Goal: Task Accomplishment & Management: Use online tool/utility

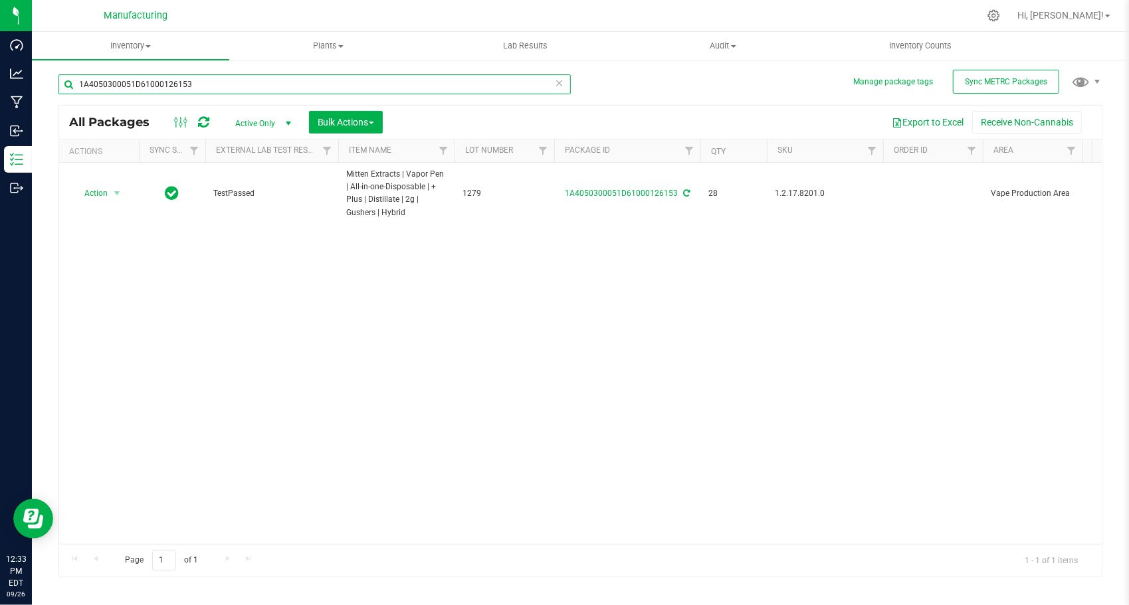
drag, startPoint x: 0, startPoint y: 0, endPoint x: 266, endPoint y: 92, distance: 281.8
click at [266, 92] on input "1A4050300051D61000126153" at bounding box center [314, 84] width 512 height 20
paste input "6"
type input "1A4050300051D61000126156"
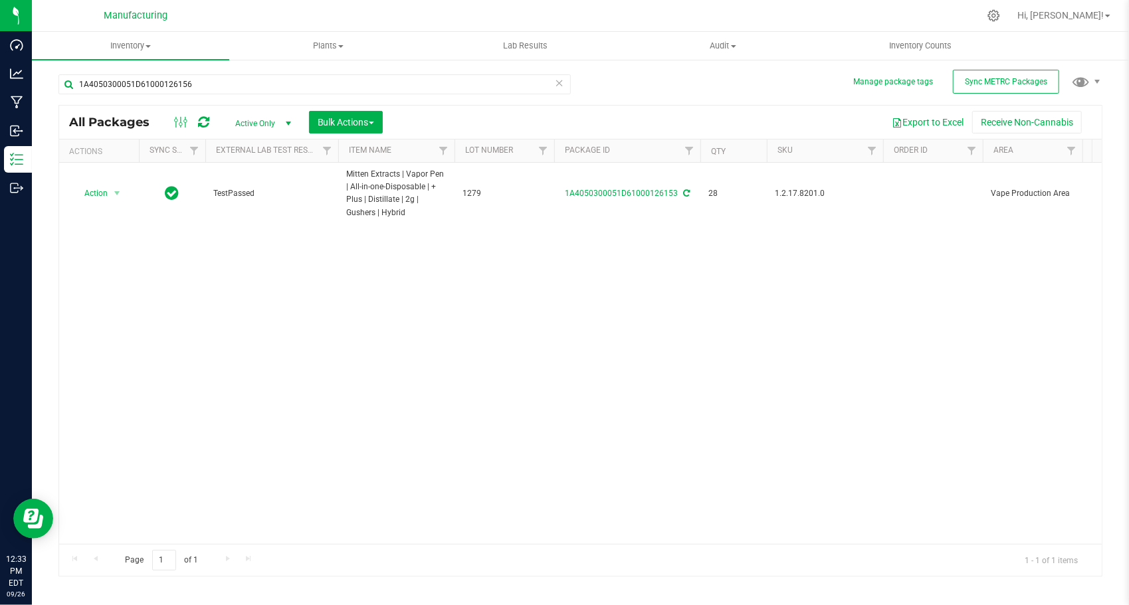
click at [307, 278] on div "Action Action Adjust qty Create package Edit attributes Global inventory Locate…" at bounding box center [580, 353] width 1043 height 381
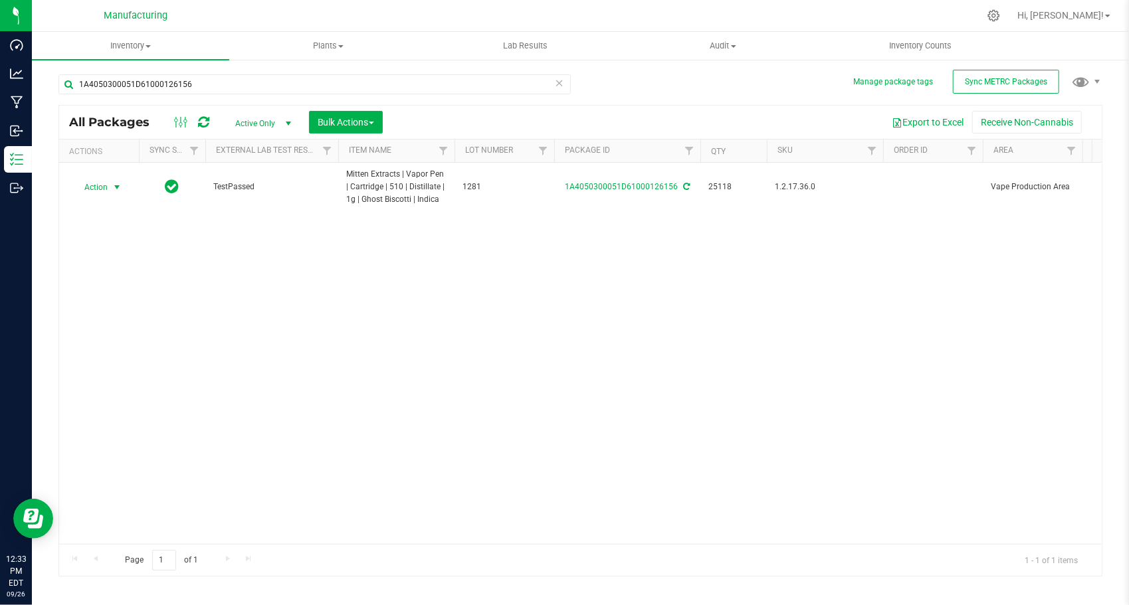
click at [116, 185] on span "select" at bounding box center [117, 187] width 11 height 11
click at [120, 221] on li "Create package" at bounding box center [114, 229] width 82 height 20
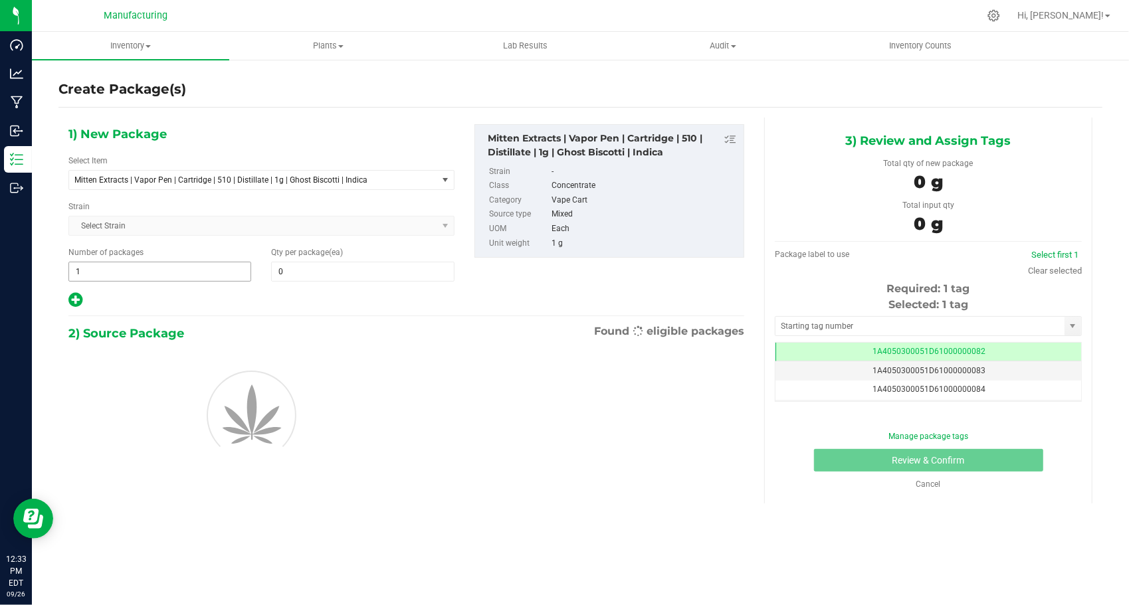
click at [205, 266] on span "1 1" at bounding box center [159, 272] width 183 height 20
click at [205, 266] on input "1" at bounding box center [159, 271] width 181 height 19
type input "499"
click at [352, 265] on span at bounding box center [362, 272] width 183 height 20
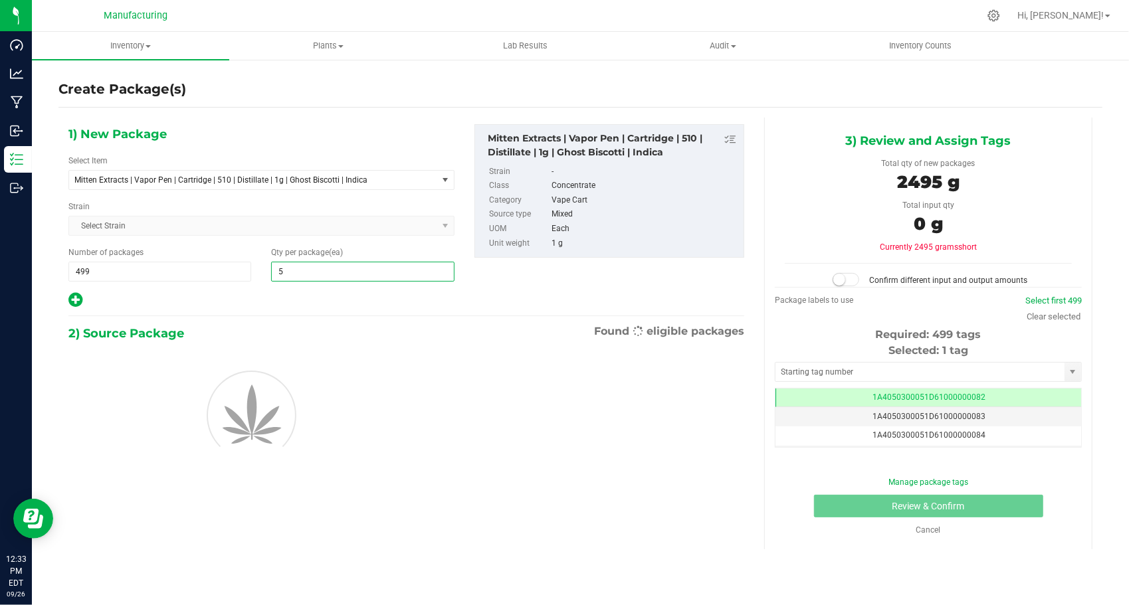
type input "50"
click at [296, 300] on div at bounding box center [261, 300] width 386 height 17
type input "50"
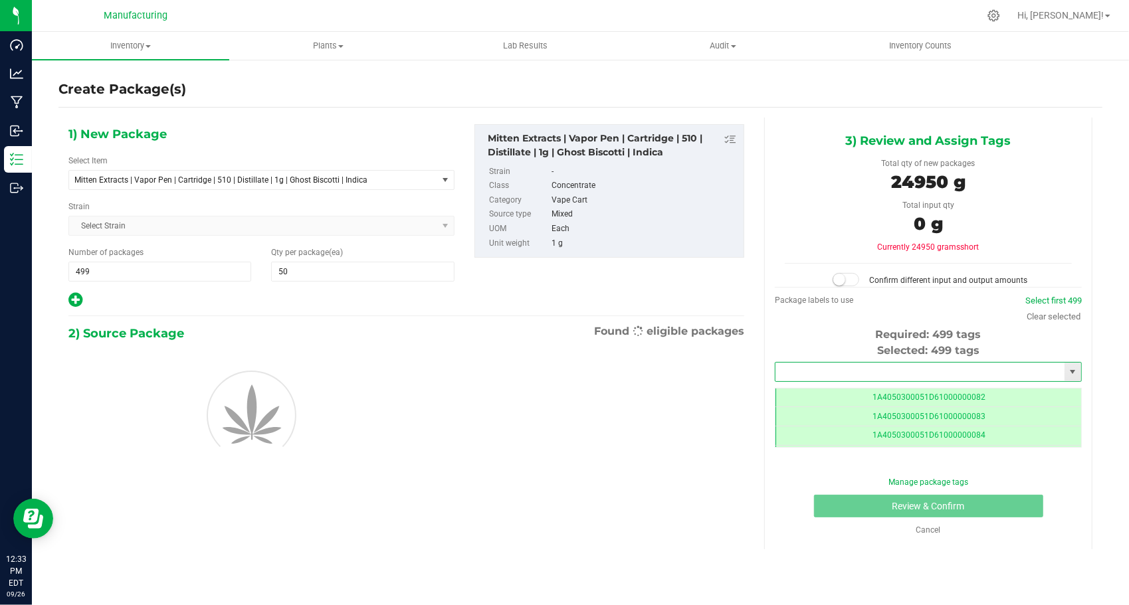
click at [803, 363] on input "text" at bounding box center [919, 372] width 289 height 19
click at [837, 388] on li "1A4050300051D61000194469" at bounding box center [928, 393] width 306 height 20
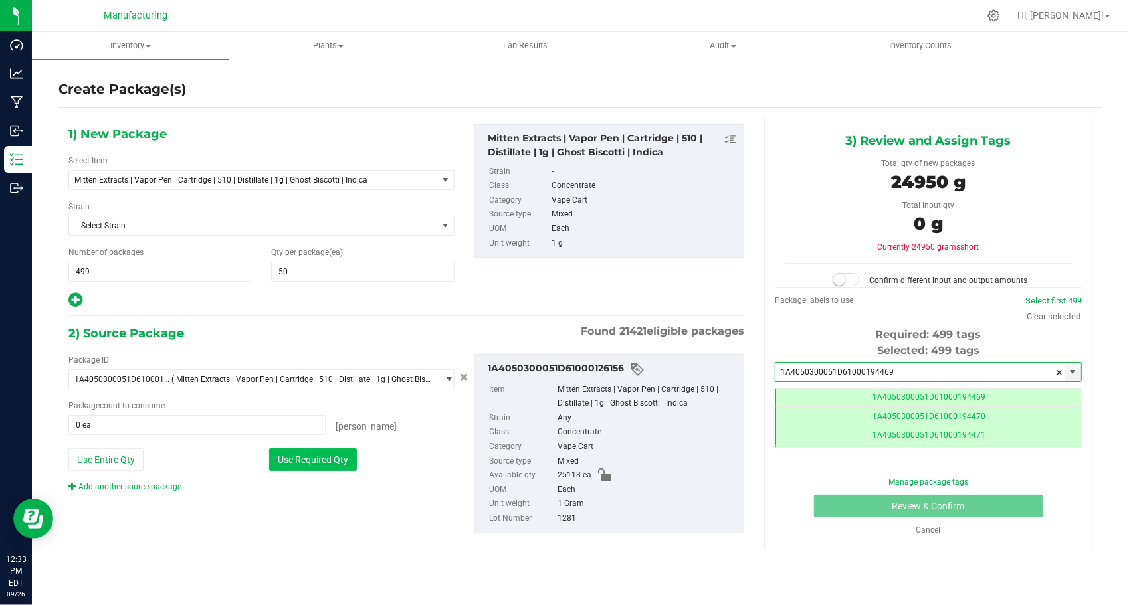
type input "1A4050300051D61000194469"
click at [298, 460] on button "Use Required Qty" at bounding box center [313, 460] width 88 height 23
type input "24950 ea"
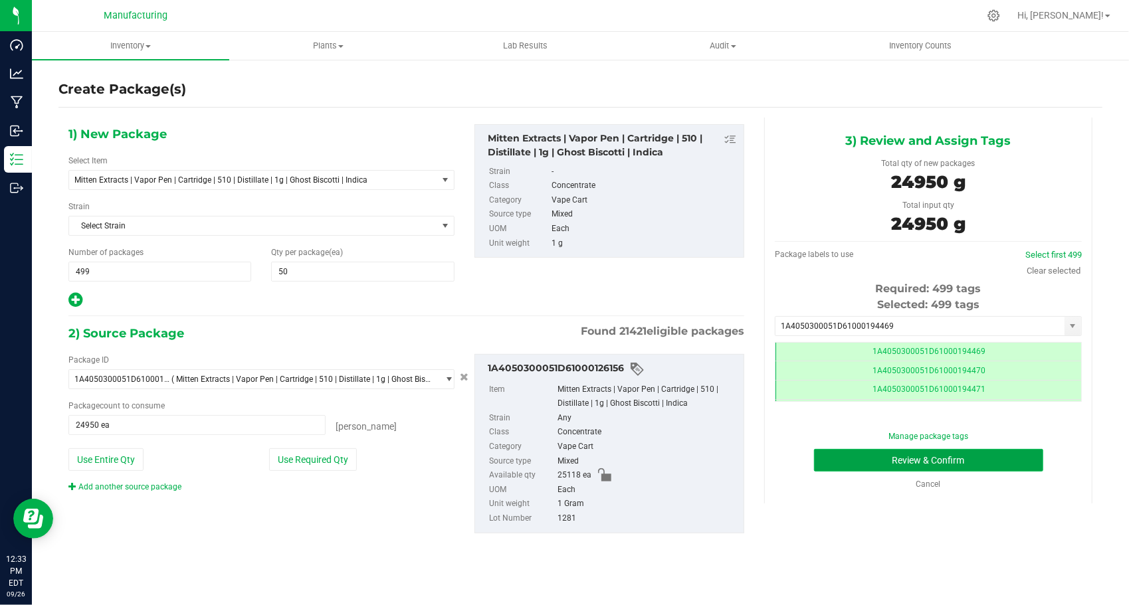
click at [823, 452] on button "Review & Confirm" at bounding box center [928, 460] width 229 height 23
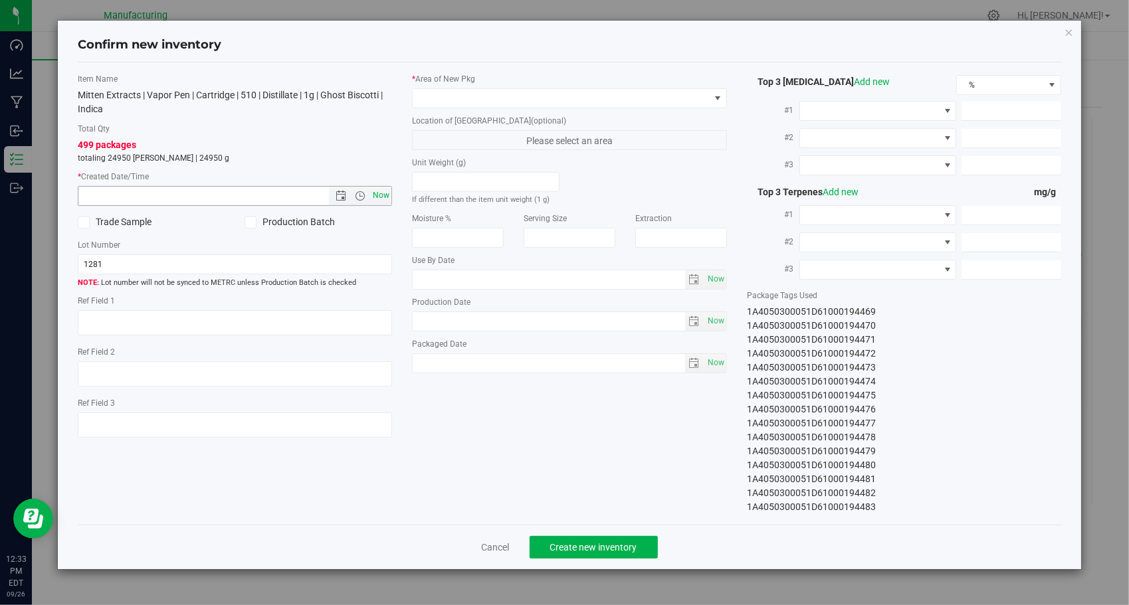
click at [379, 193] on span "Now" at bounding box center [381, 195] width 23 height 19
type input "[DATE] 12:33 PM"
click at [641, 96] on span at bounding box center [561, 98] width 297 height 19
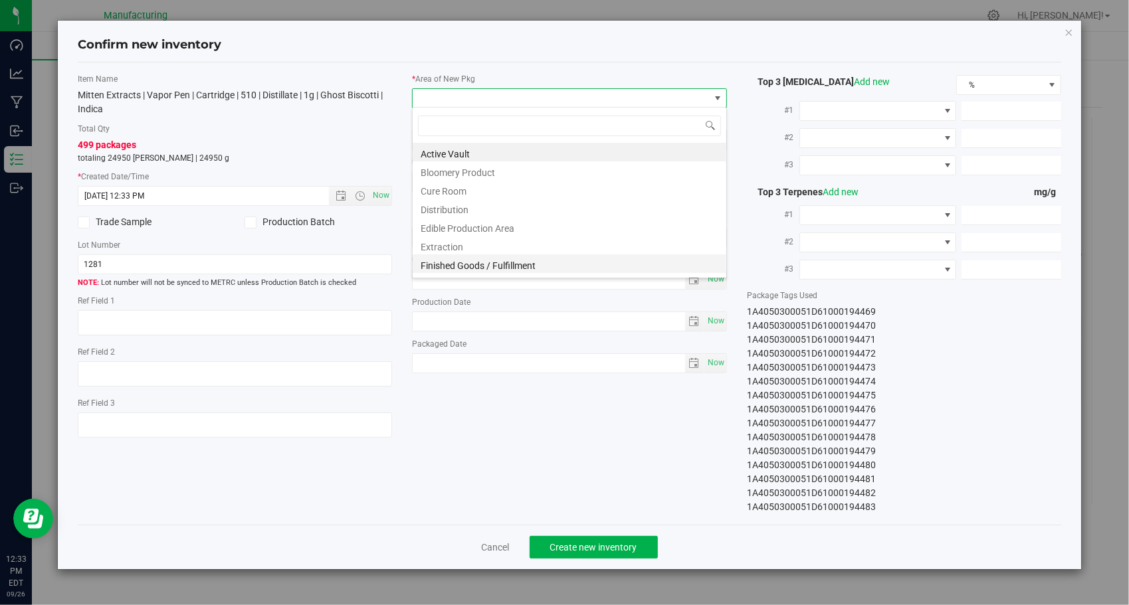
click at [566, 256] on li "Finished Goods / Fulfillment" at bounding box center [570, 263] width 314 height 19
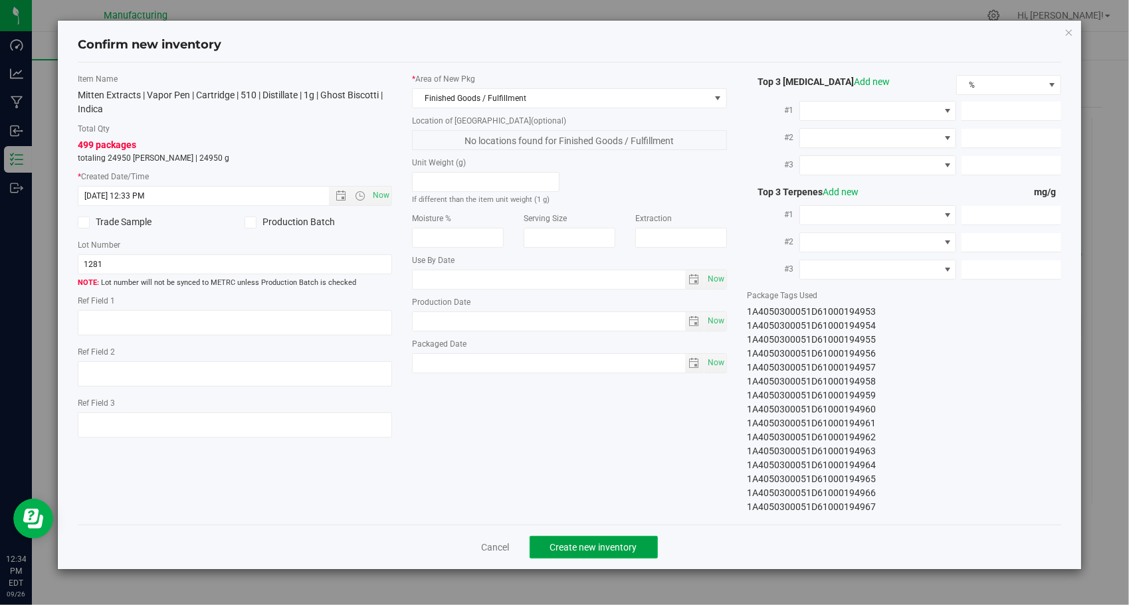
click at [613, 554] on button "Create new inventory" at bounding box center [594, 547] width 128 height 23
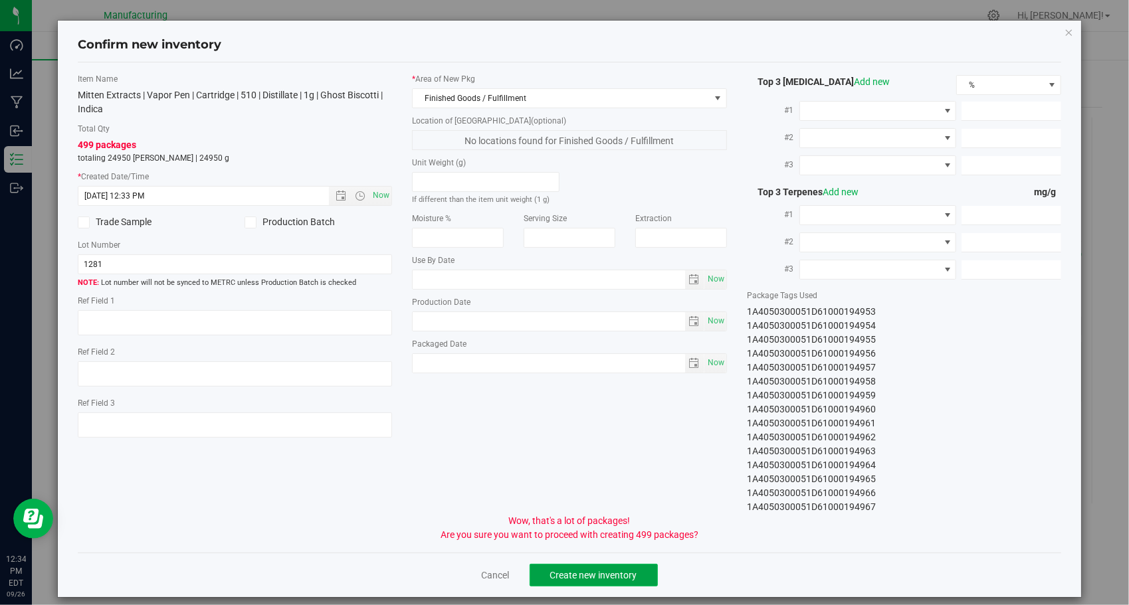
click at [607, 574] on span "Create new inventory" at bounding box center [593, 575] width 87 height 11
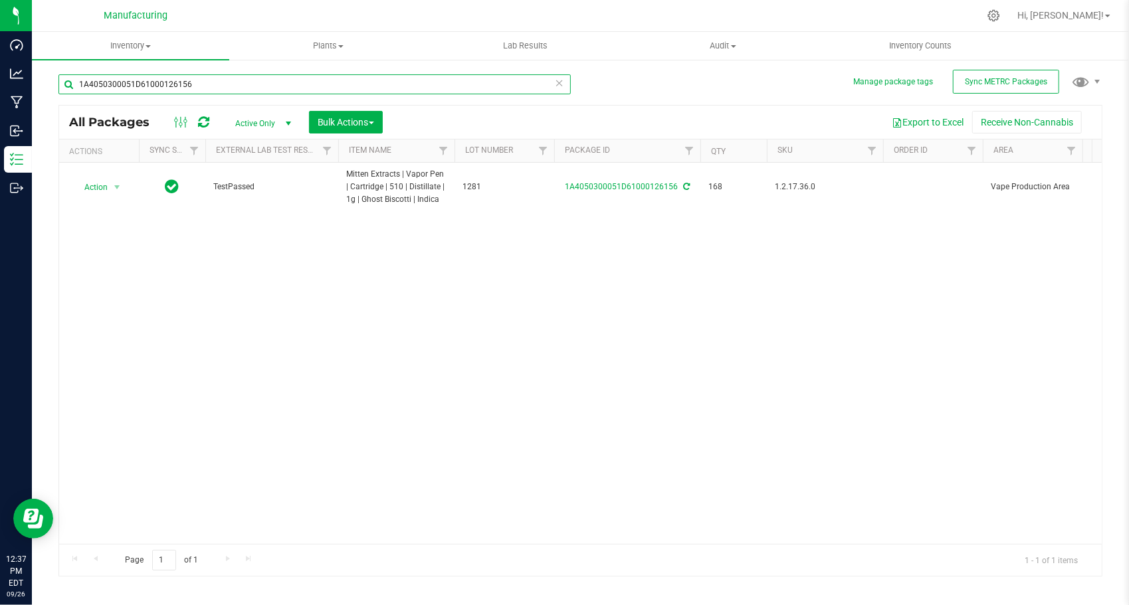
click at [276, 90] on input "1A4050300051D61000126156" at bounding box center [314, 84] width 512 height 20
paste input "7"
type input "1A4050300051D61000126157"
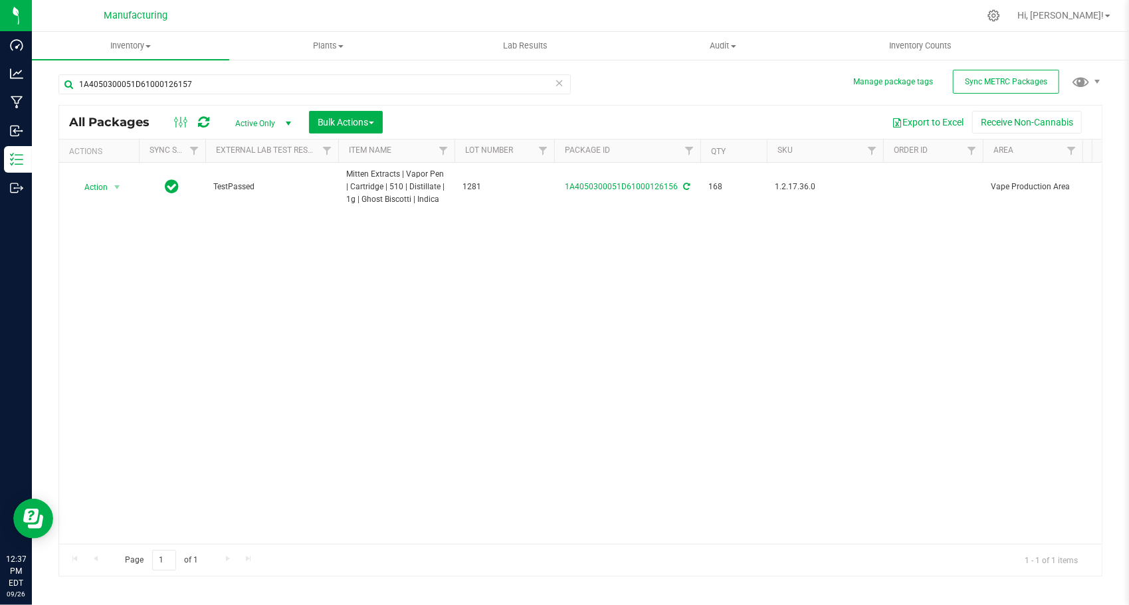
click at [300, 284] on div "Action Action Adjust qty Create package Edit attributes Global inventory Locate…" at bounding box center [580, 353] width 1043 height 381
click at [116, 187] on span "select" at bounding box center [117, 187] width 11 height 11
click at [117, 234] on li "Create package" at bounding box center [114, 229] width 82 height 20
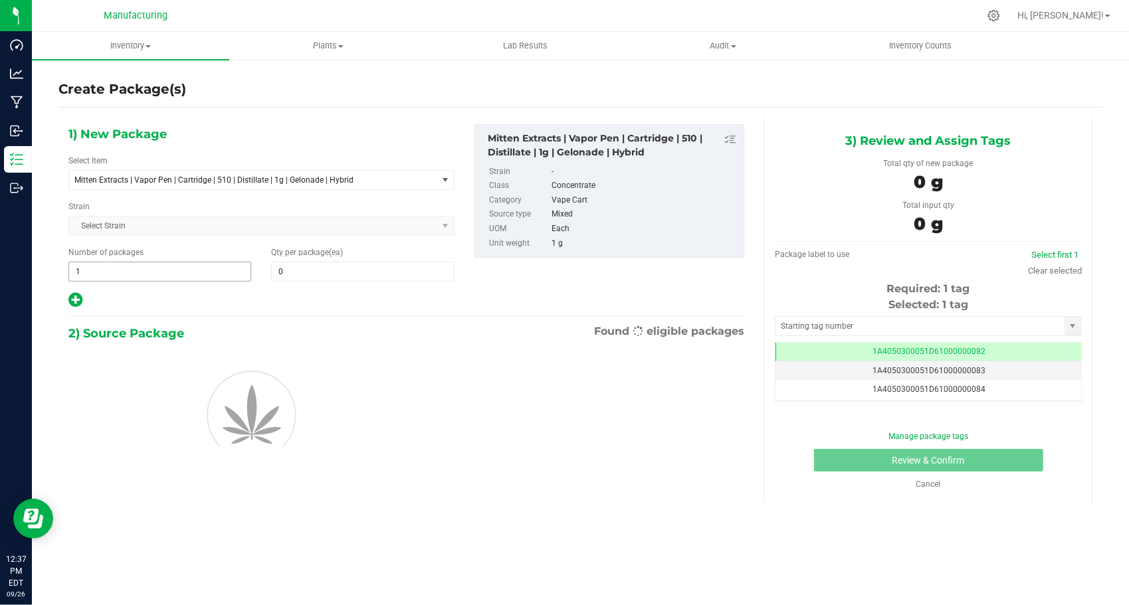
click at [163, 268] on span "1 1" at bounding box center [159, 272] width 183 height 20
click at [163, 268] on input "1" at bounding box center [159, 271] width 181 height 19
type input "494"
click at [316, 268] on span at bounding box center [362, 272] width 183 height 20
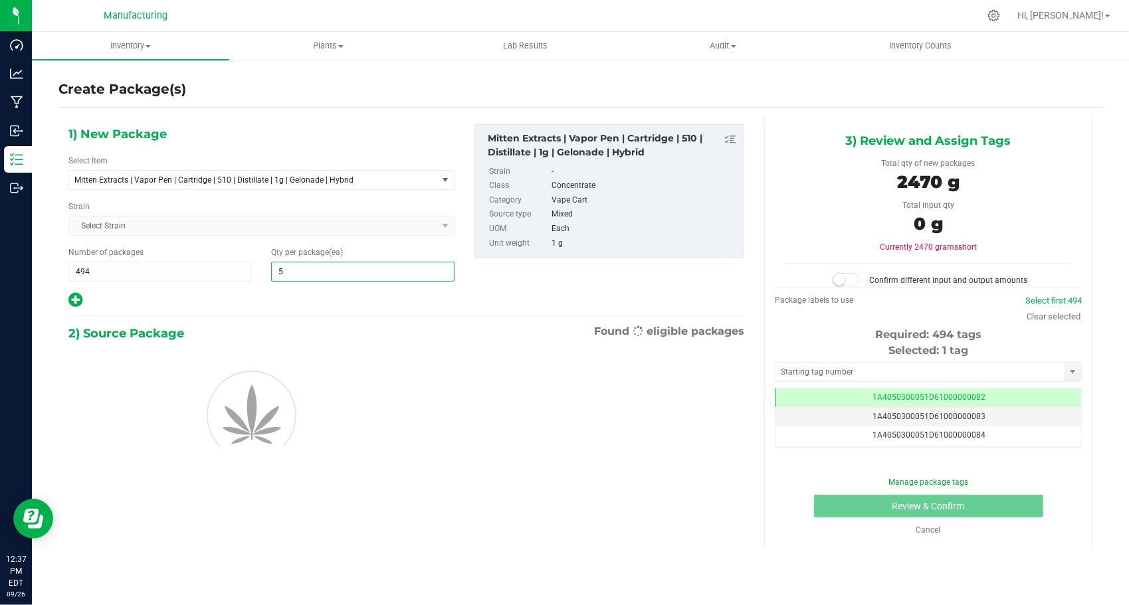
type input "50"
click at [241, 304] on div at bounding box center [261, 300] width 386 height 17
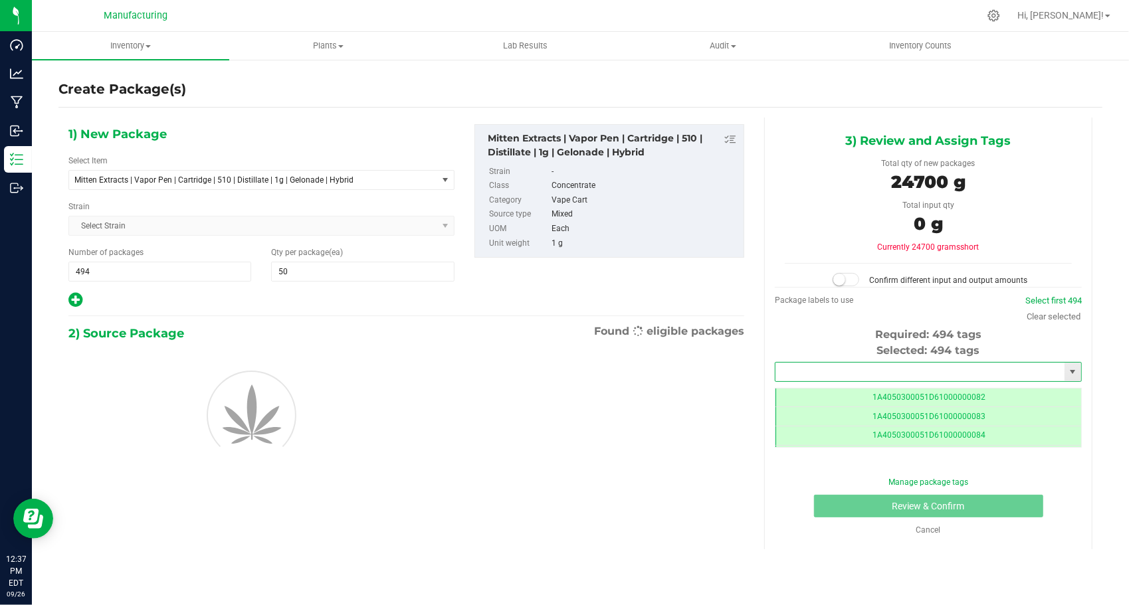
click at [813, 365] on input "text" at bounding box center [919, 372] width 289 height 19
type input "1A4050300051D61000194968"
click at [845, 393] on li "1A4050300051D61000194968" at bounding box center [928, 393] width 306 height 20
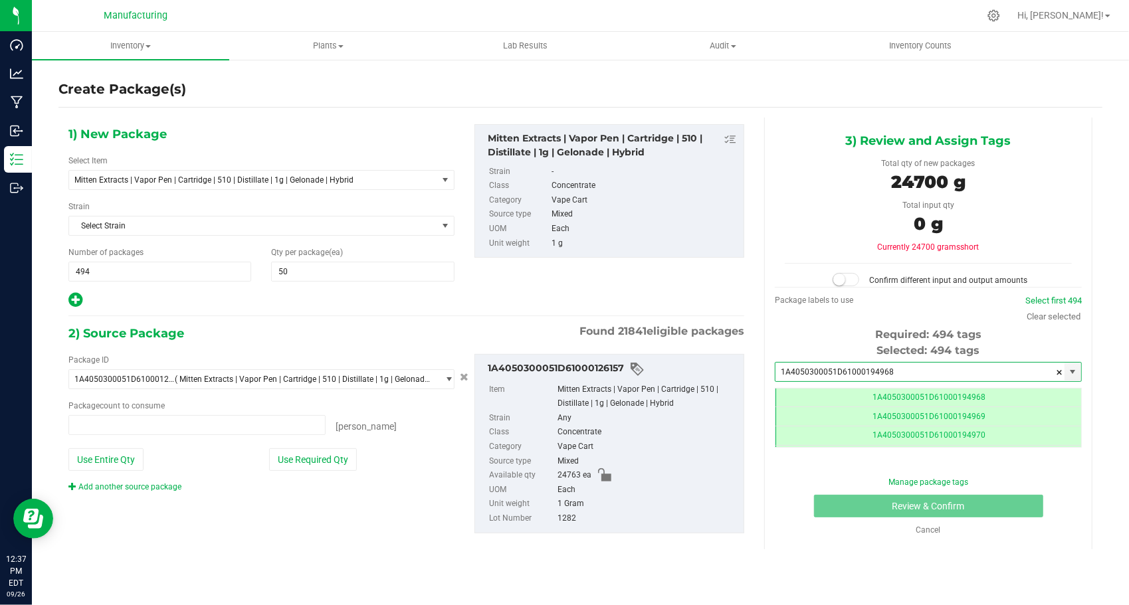
type input "0 ea"
type input "1A4050300051D61000194968"
click at [337, 450] on button "Use Required Qty" at bounding box center [313, 460] width 88 height 23
type input "24700 ea"
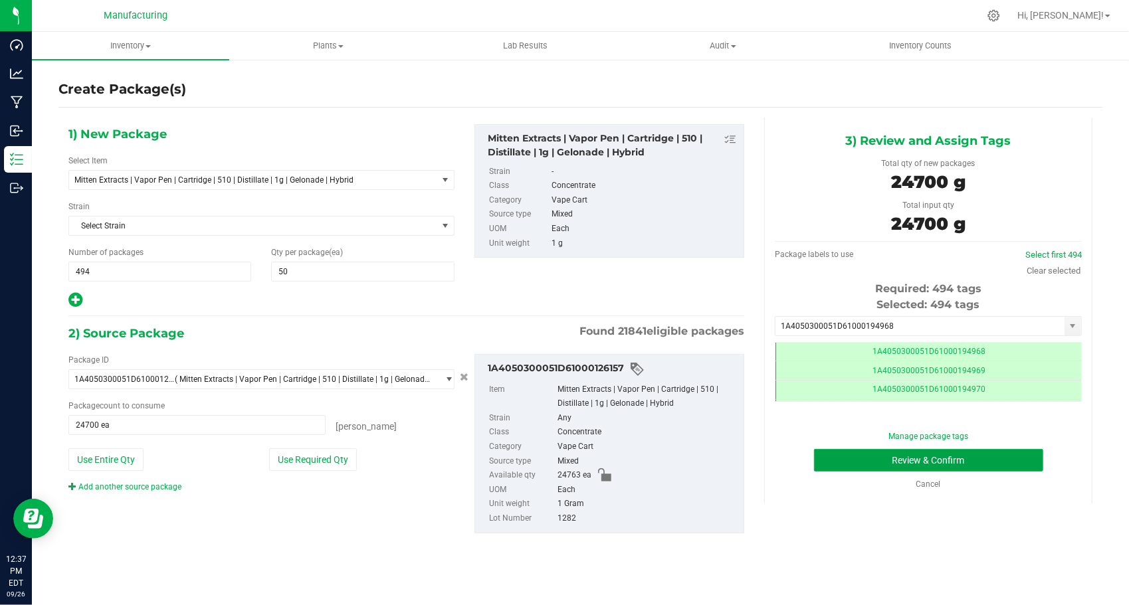
click at [827, 468] on button "Review & Confirm" at bounding box center [928, 460] width 229 height 23
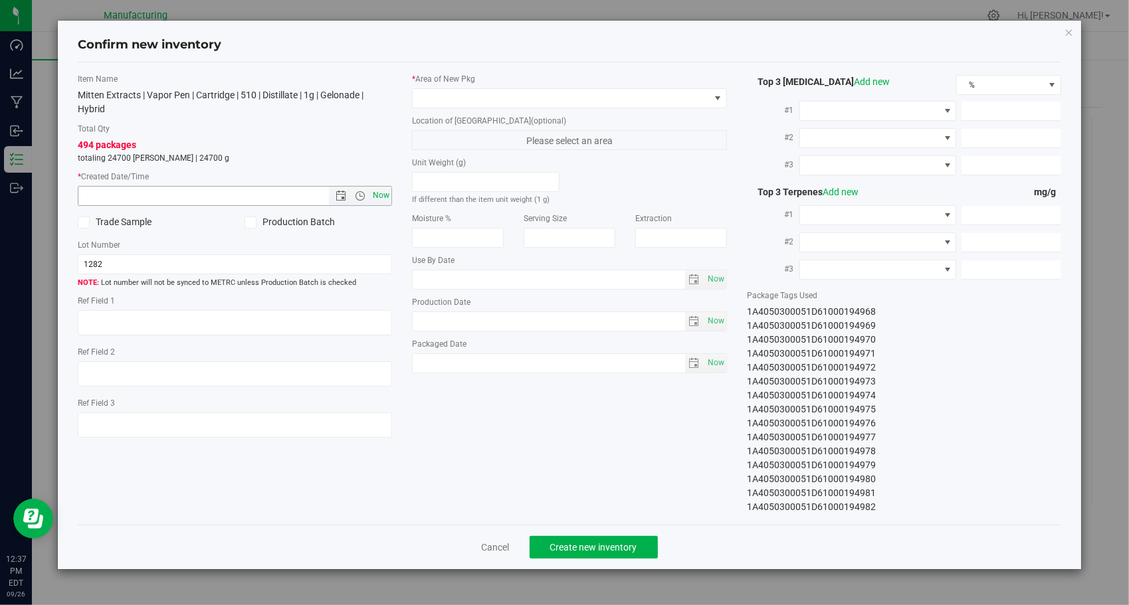
click at [385, 193] on span "Now" at bounding box center [381, 195] width 23 height 19
type input "[DATE] 12:37 PM"
click at [524, 101] on span at bounding box center [561, 98] width 297 height 19
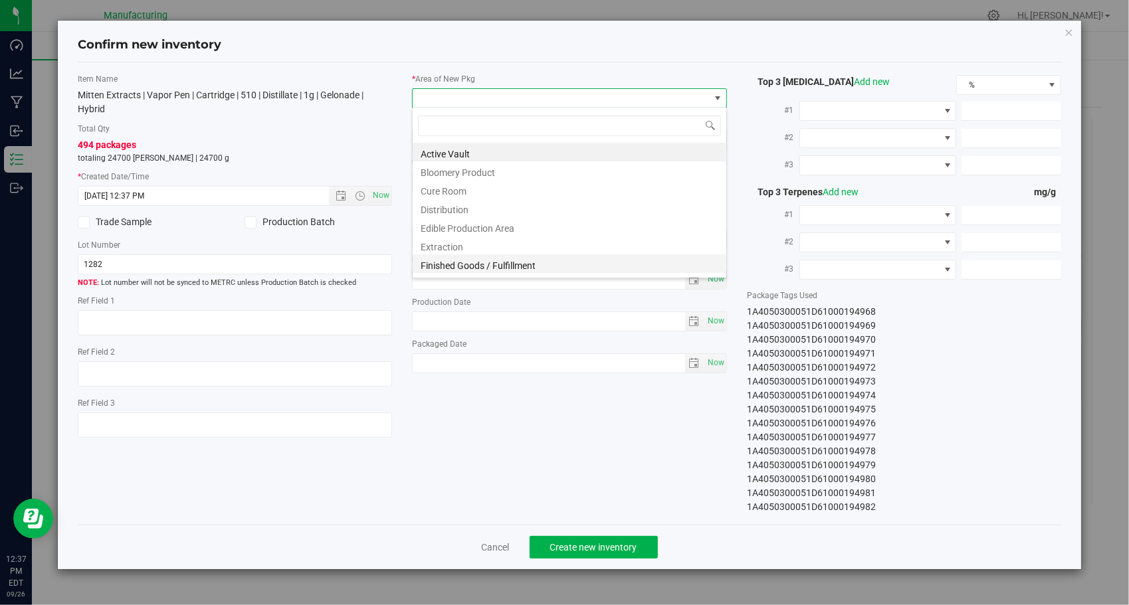
click at [478, 270] on li "Finished Goods / Fulfillment" at bounding box center [570, 263] width 314 height 19
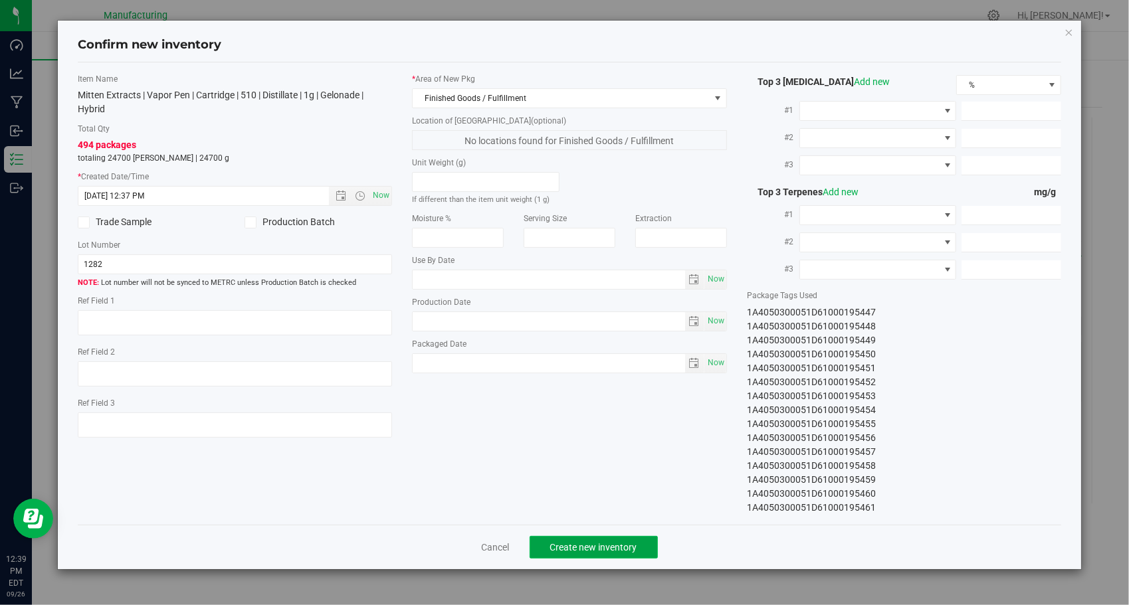
click at [613, 551] on button "Create new inventory" at bounding box center [594, 547] width 128 height 23
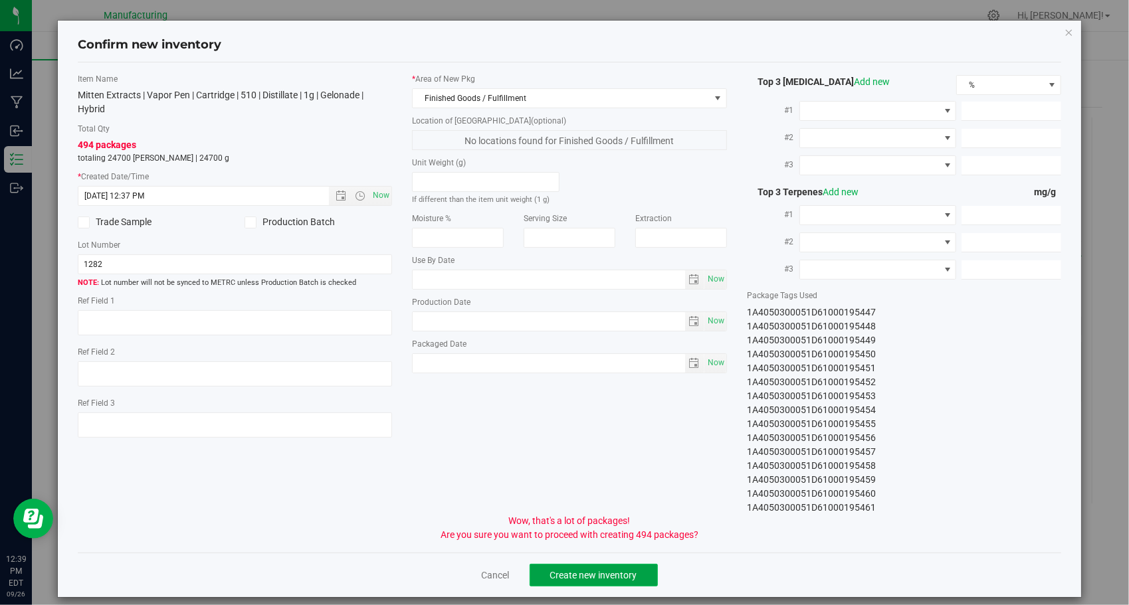
click at [618, 571] on span "Create new inventory" at bounding box center [593, 575] width 87 height 11
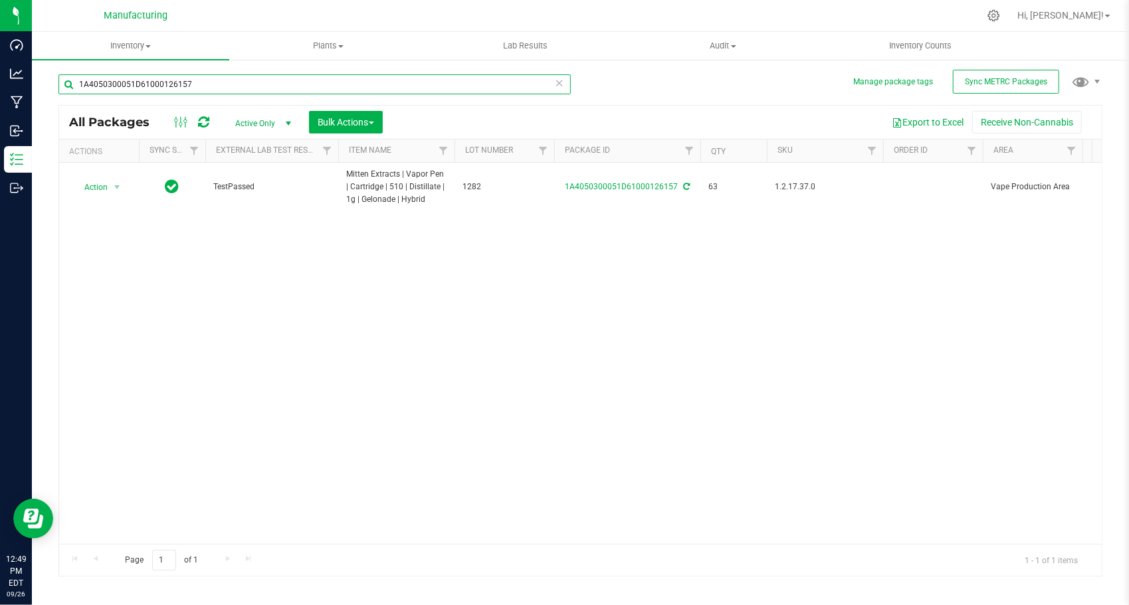
click at [270, 78] on input "1A4050300051D61000126157" at bounding box center [314, 84] width 512 height 20
paste input "8"
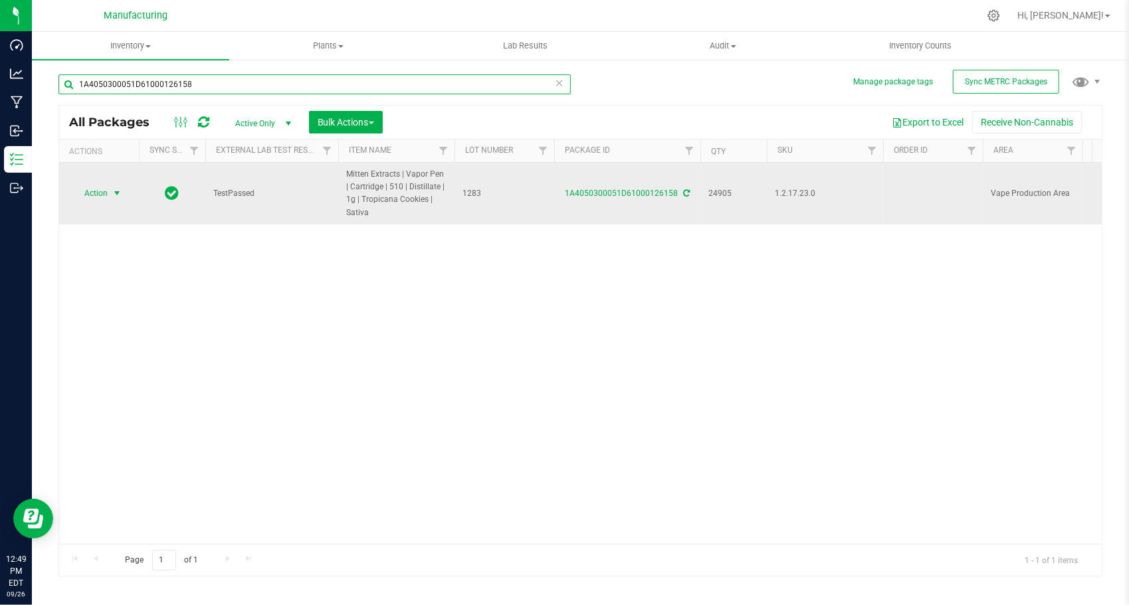
type input "1A4050300051D61000126158"
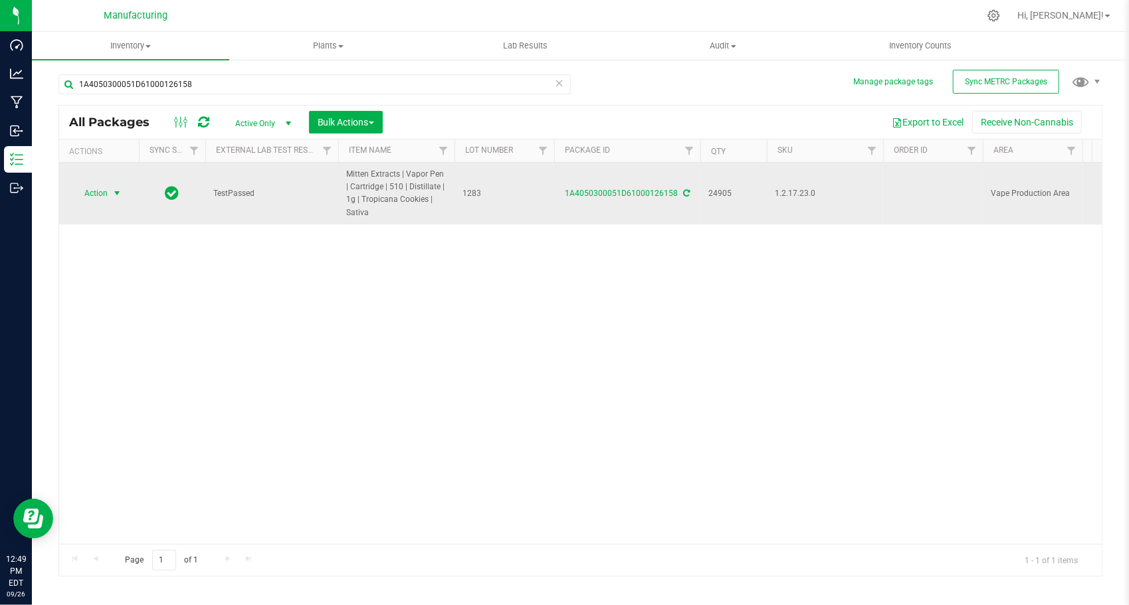
click at [92, 189] on span "Action" at bounding box center [90, 193] width 36 height 19
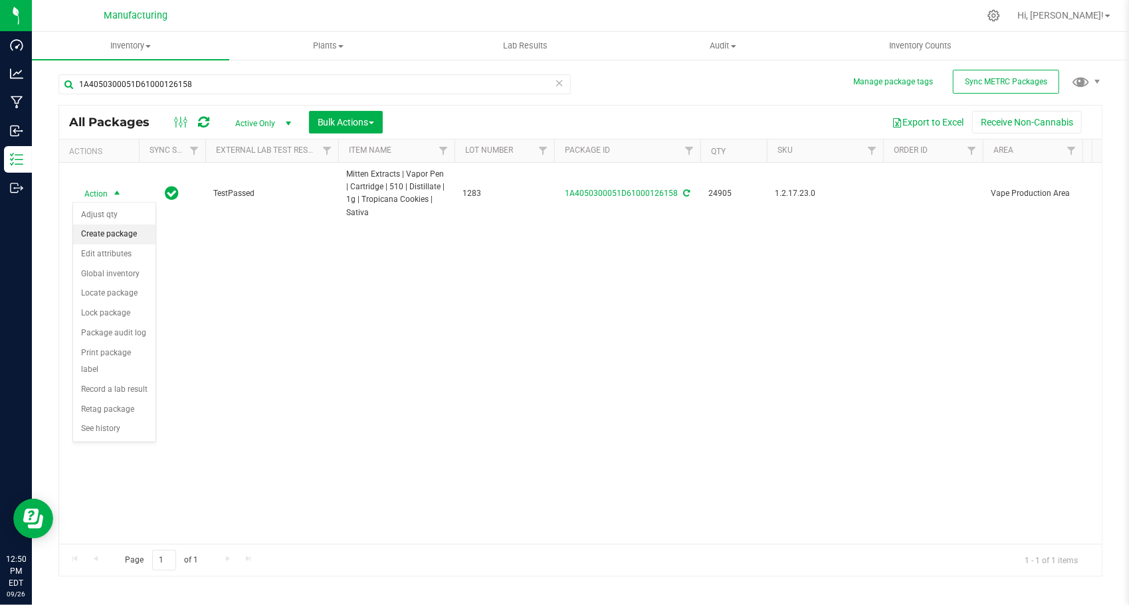
click at [112, 229] on li "Create package" at bounding box center [114, 235] width 82 height 20
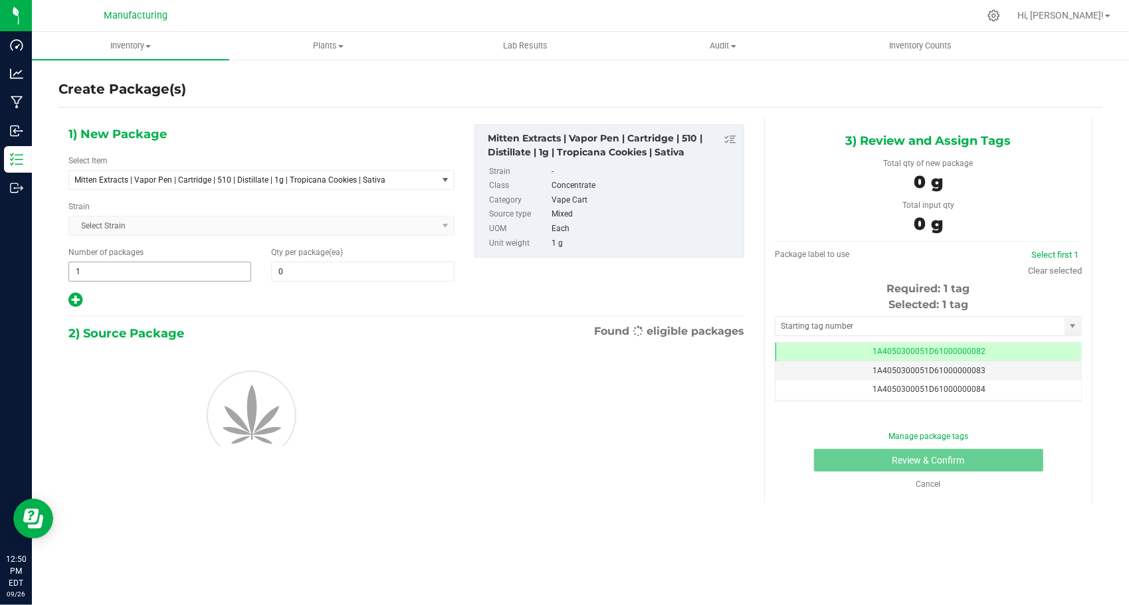
click at [133, 272] on span "1 1" at bounding box center [159, 272] width 183 height 20
click at [133, 272] on input "1" at bounding box center [159, 271] width 181 height 19
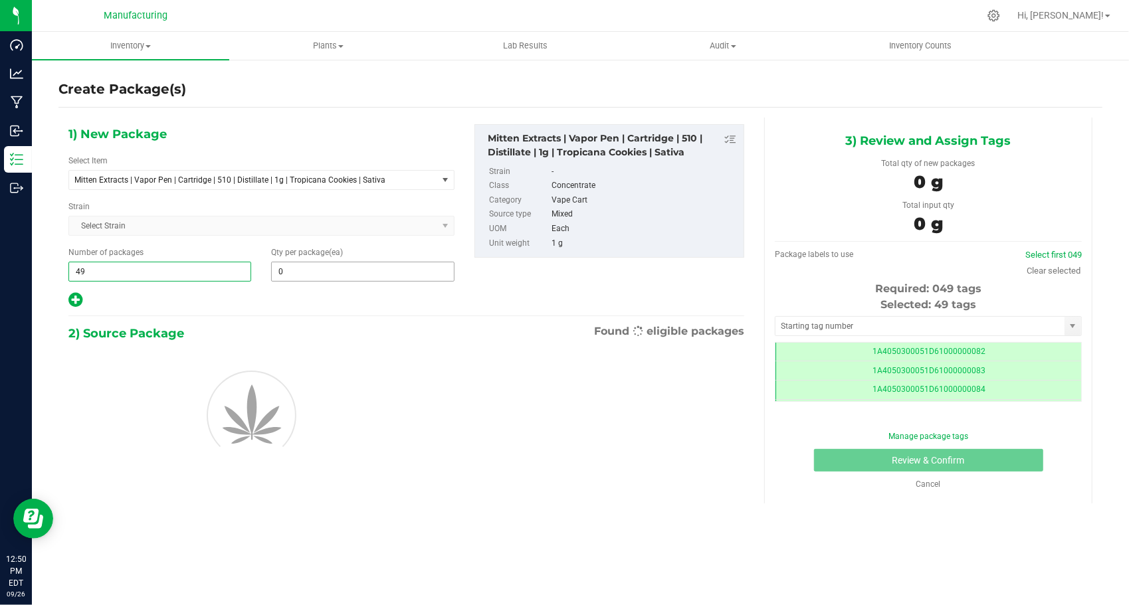
type input "497"
click at [361, 279] on span at bounding box center [362, 272] width 183 height 20
type input "50"
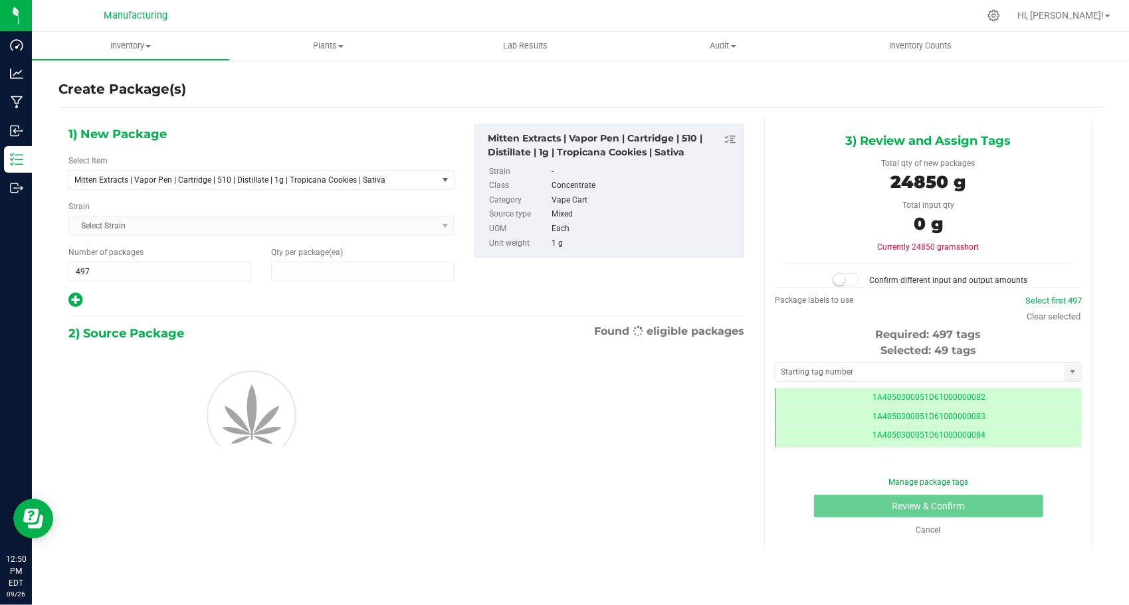
type input "50"
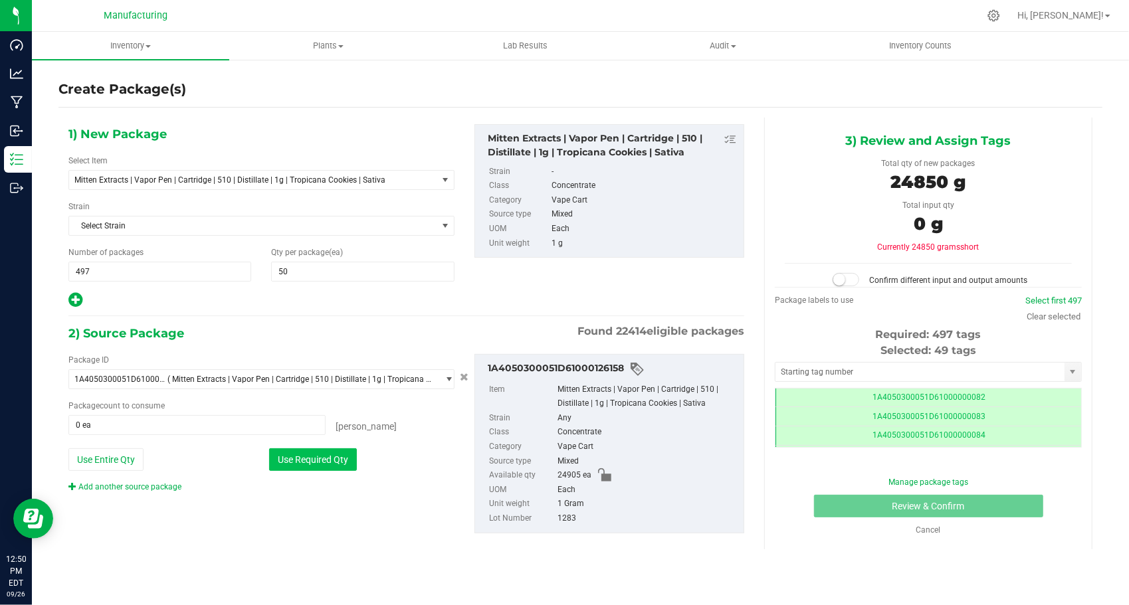
click at [332, 458] on button "Use Required Qty" at bounding box center [313, 460] width 88 height 23
type input "24850 ea"
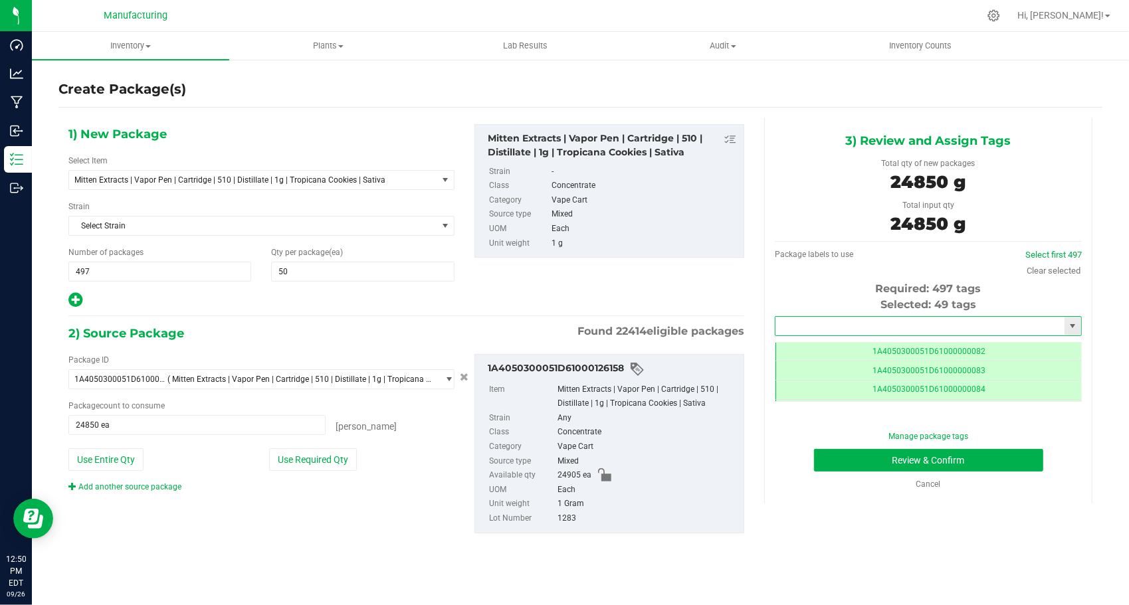
click at [832, 327] on input "text" at bounding box center [919, 326] width 289 height 19
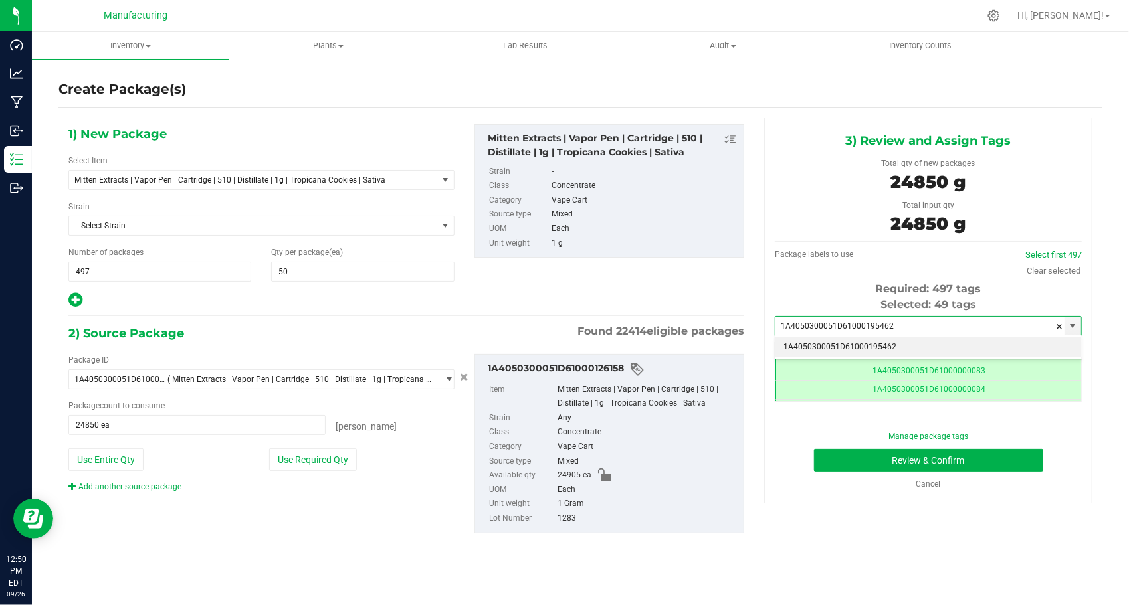
click at [843, 350] on li "1A4050300051D61000195462" at bounding box center [928, 348] width 306 height 20
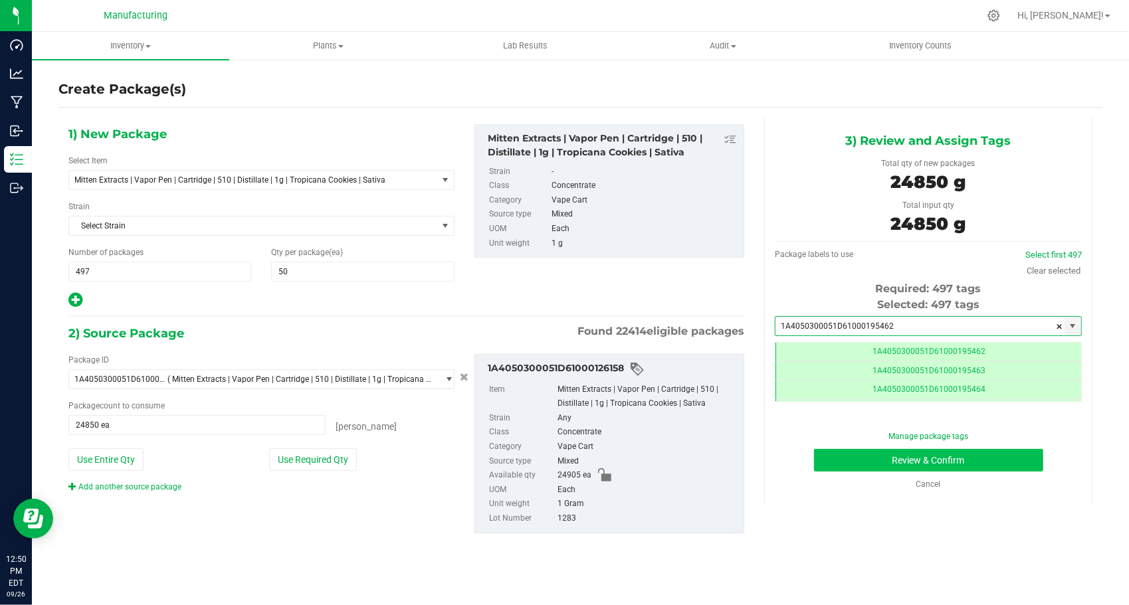
type input "1A4050300051D61000195462"
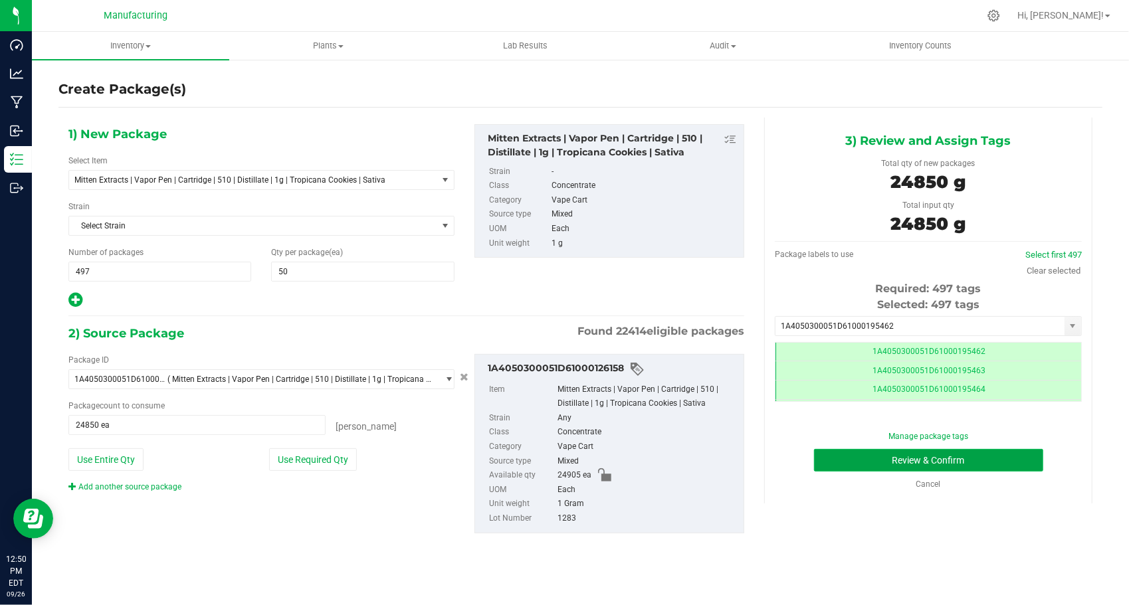
click at [820, 456] on button "Review & Confirm" at bounding box center [928, 460] width 229 height 23
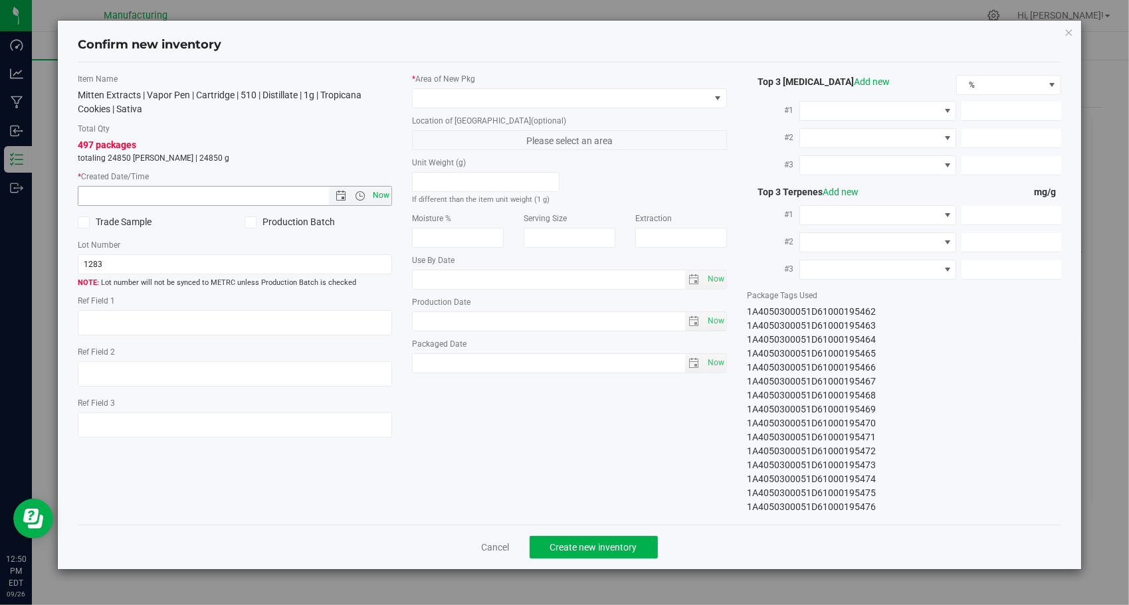
click at [383, 199] on span "Now" at bounding box center [381, 195] width 23 height 19
type input "[DATE] 12:50 PM"
click at [599, 90] on span at bounding box center [561, 98] width 297 height 19
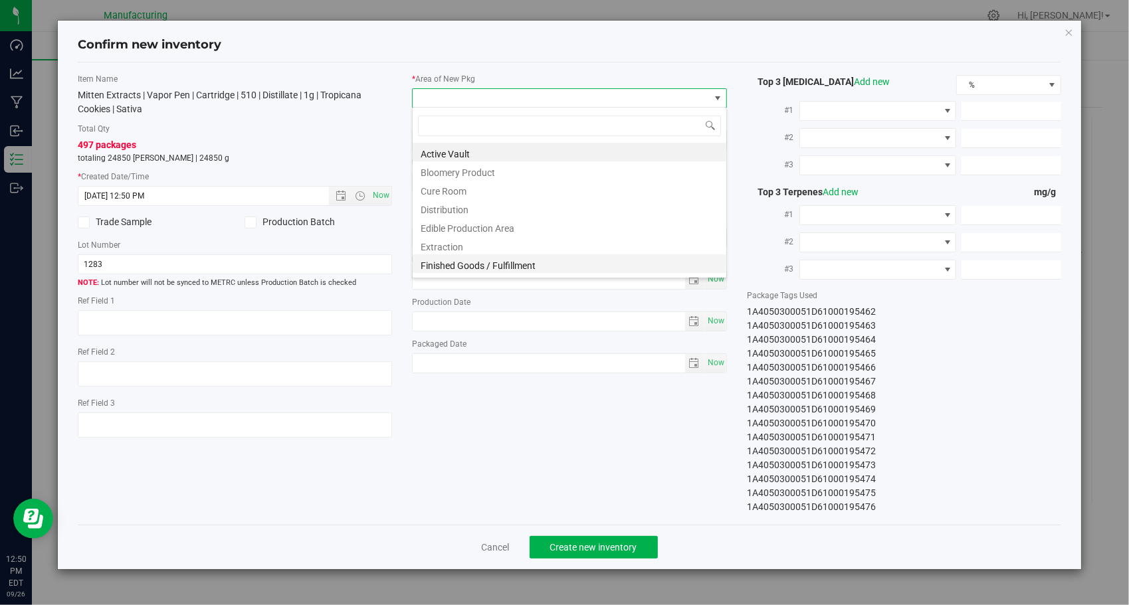
click at [508, 263] on li "Finished Goods / Fulfillment" at bounding box center [570, 263] width 314 height 19
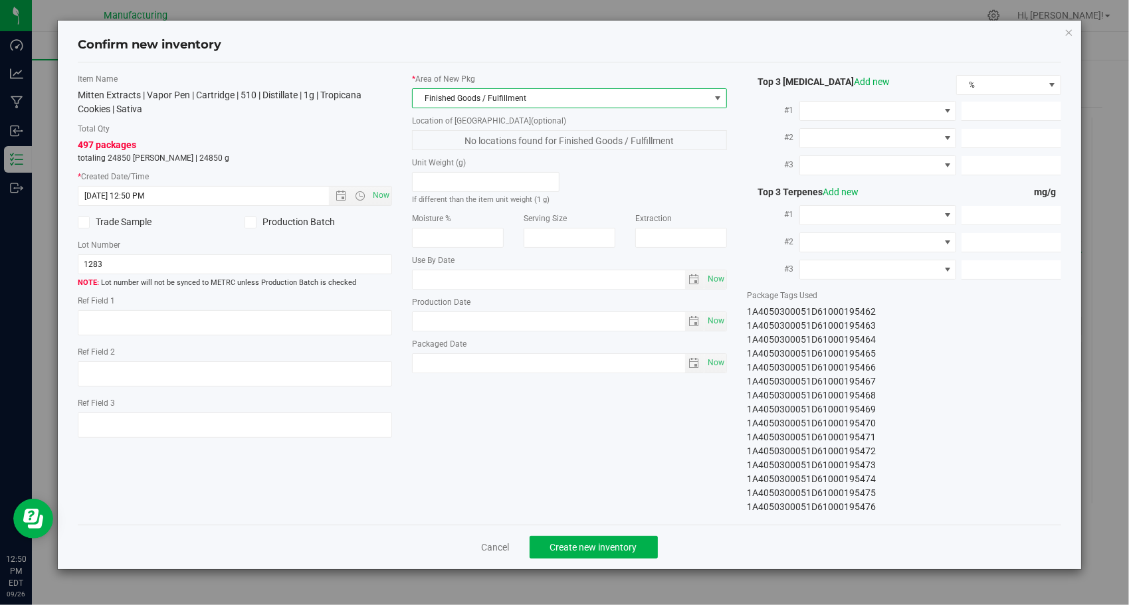
click at [532, 403] on div "Item Name Mitten Extracts | Vapor Pen | Cartridge | 510 | Distillate | 1g | Tro…" at bounding box center [570, 293] width 1004 height 441
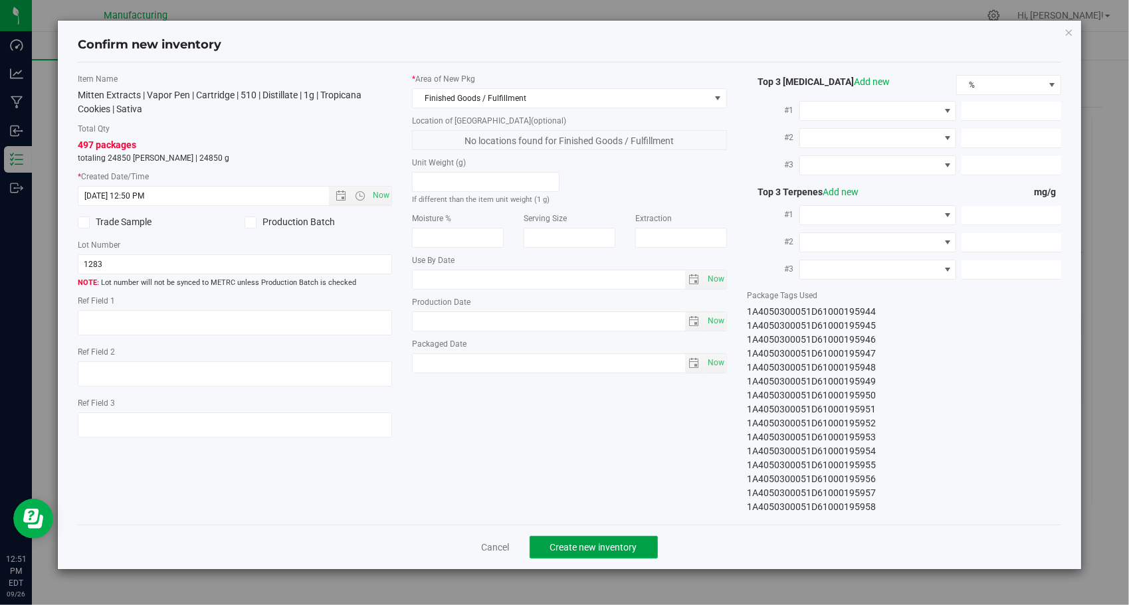
click at [594, 553] on button "Create new inventory" at bounding box center [594, 547] width 128 height 23
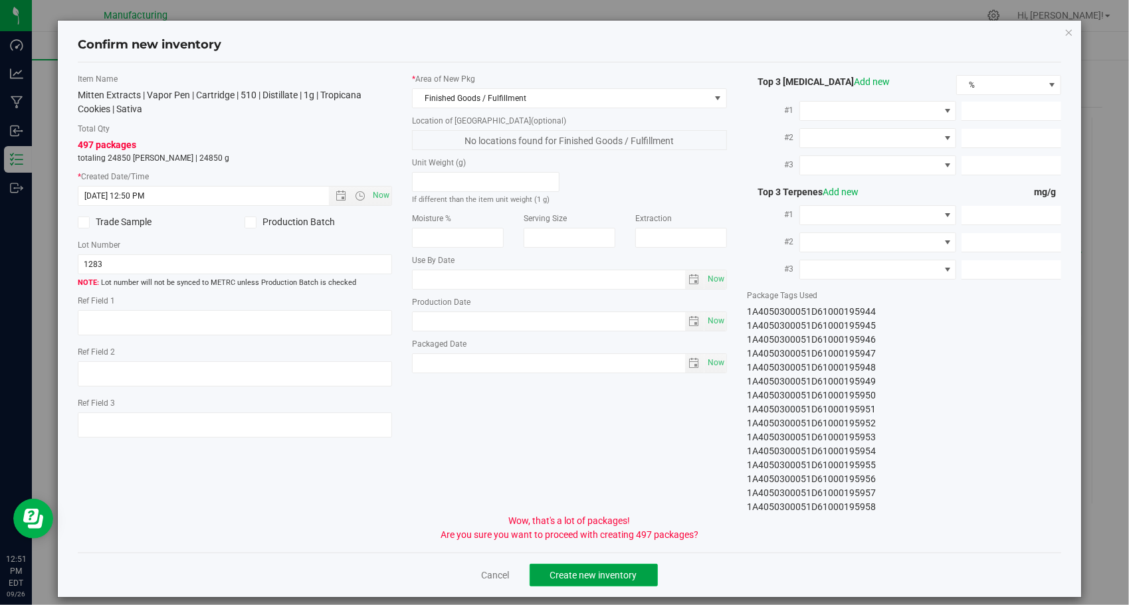
click at [624, 570] on span "Create new inventory" at bounding box center [593, 575] width 87 height 11
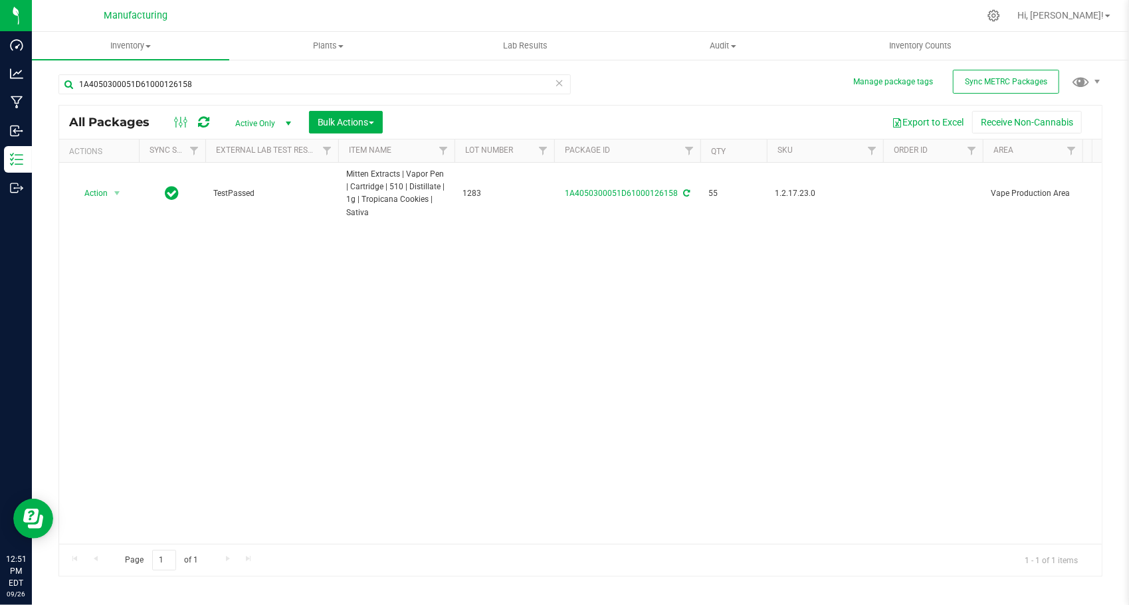
click at [561, 86] on icon at bounding box center [559, 82] width 9 height 16
